Goal: Navigation & Orientation: Find specific page/section

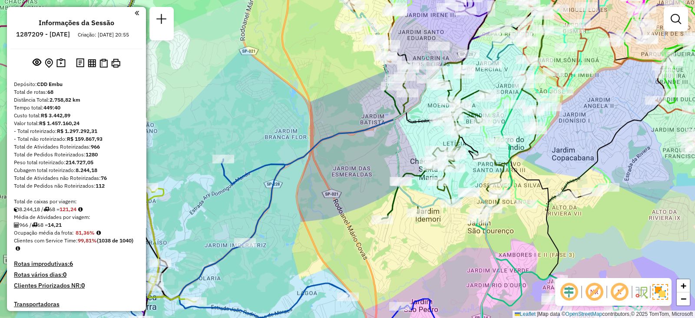
scroll to position [217, 0]
